Goal: Check status: Check status

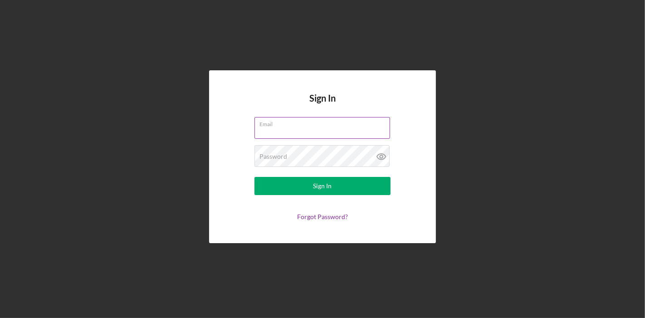
type input "[PERSON_NAME][EMAIL_ADDRESS][PERSON_NAME][DOMAIN_NAME]"
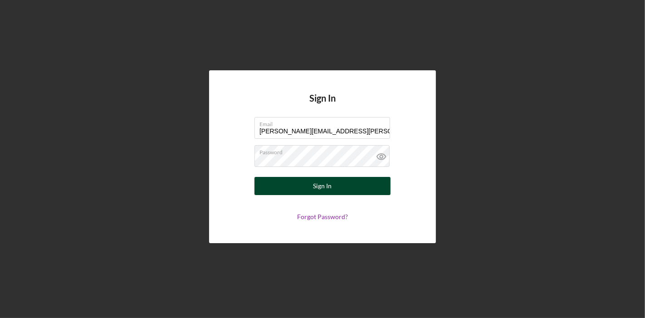
click at [336, 187] on button "Sign In" at bounding box center [323, 186] width 136 height 18
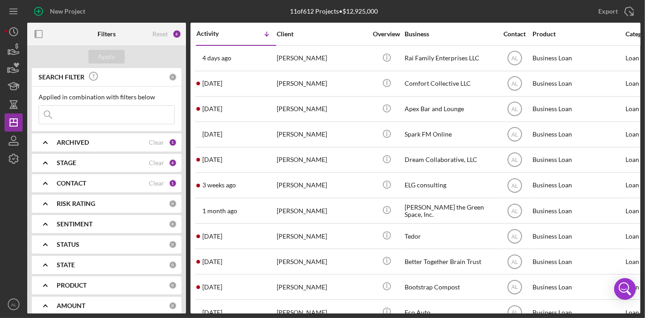
click at [100, 186] on div "CONTACT" at bounding box center [103, 183] width 92 height 7
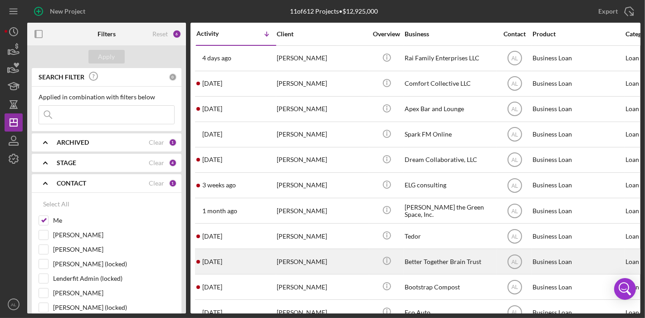
click at [361, 253] on div "[PERSON_NAME]" at bounding box center [322, 262] width 91 height 24
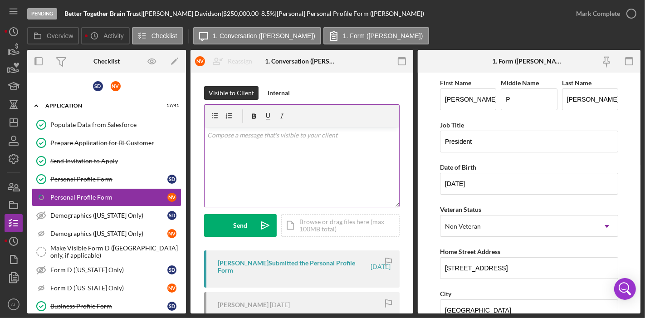
scroll to position [3, 0]
